Goal: Register for event/course

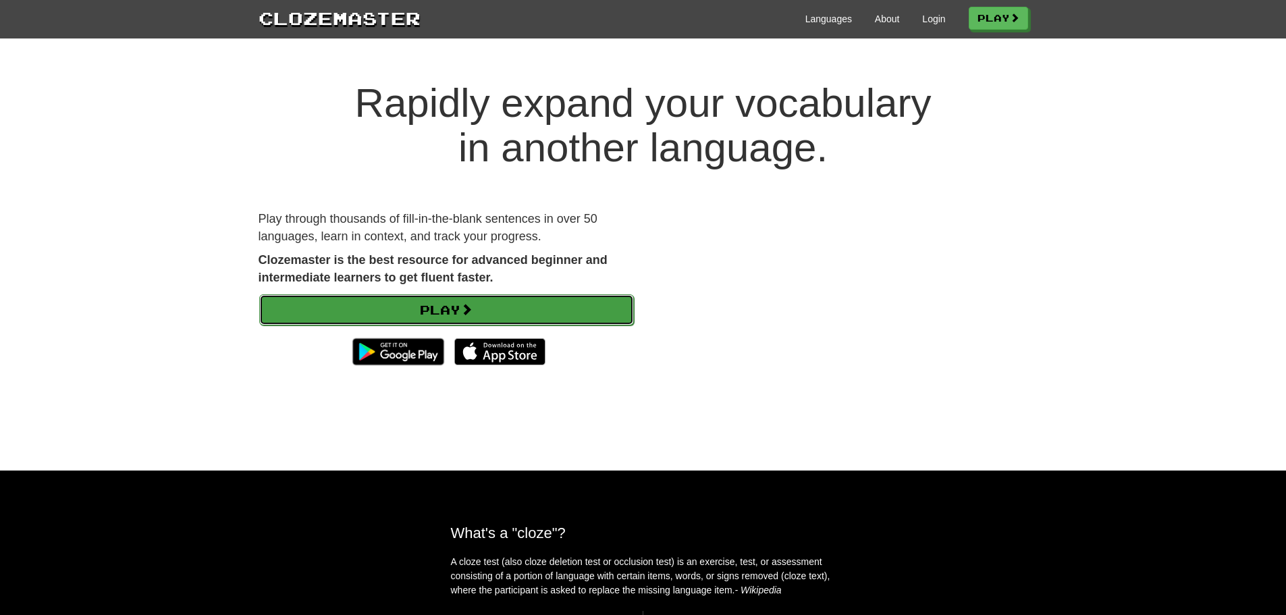
click at [488, 303] on link "Play" at bounding box center [446, 309] width 375 height 31
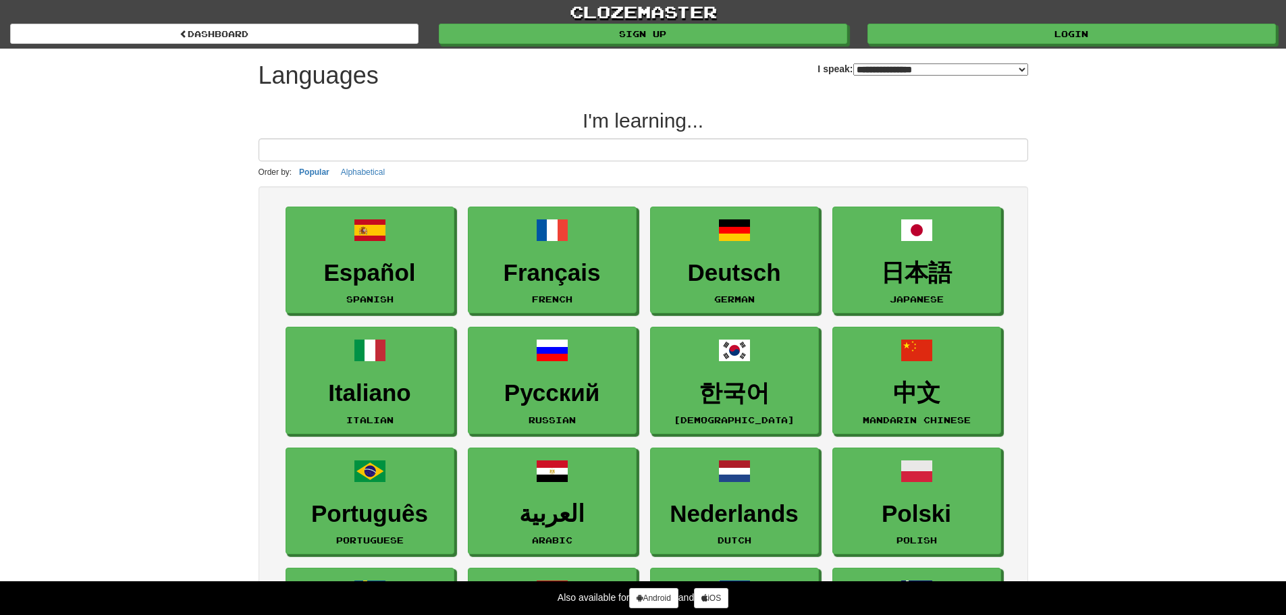
select select "*******"
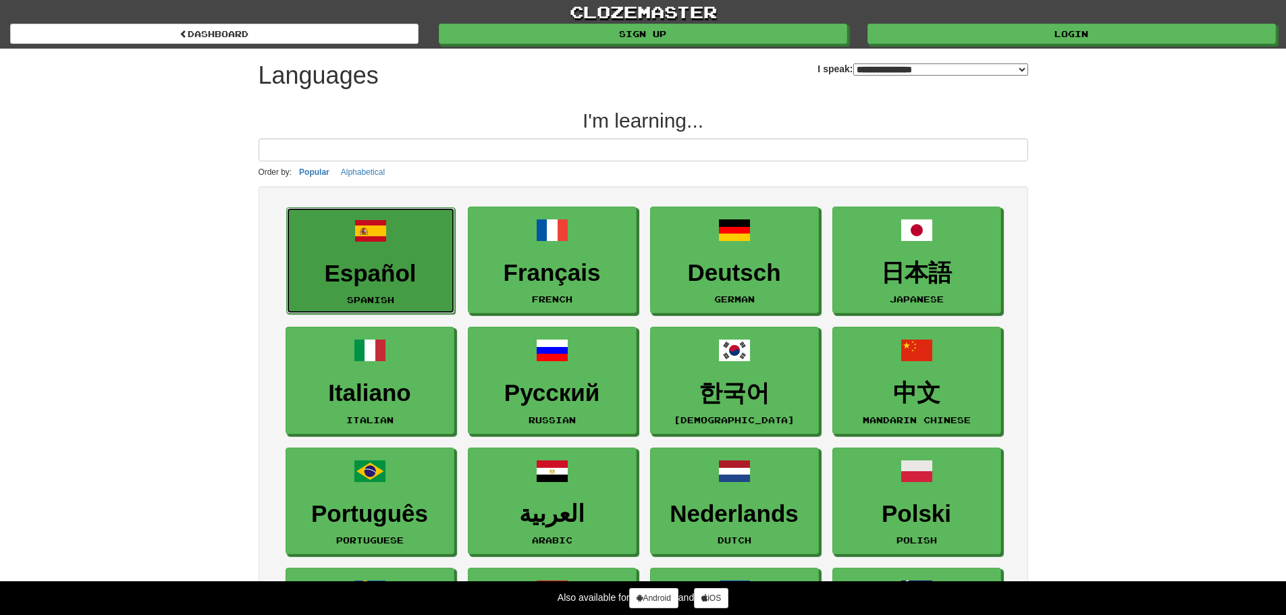
click at [389, 262] on h3 "Español" at bounding box center [371, 274] width 154 height 26
